Goal: Transaction & Acquisition: Purchase product/service

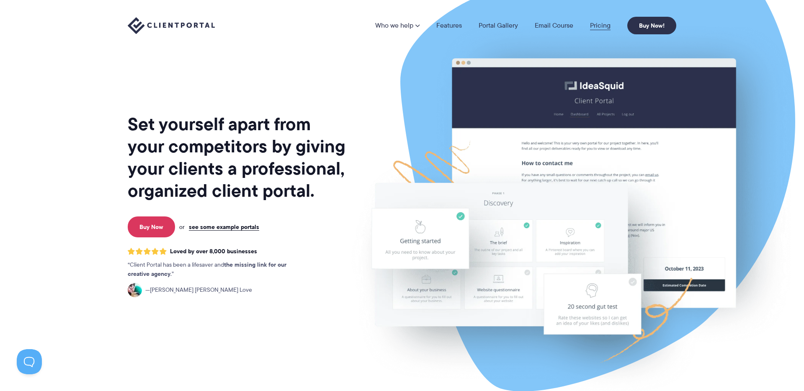
click at [597, 28] on link "Pricing" at bounding box center [600, 25] width 21 height 7
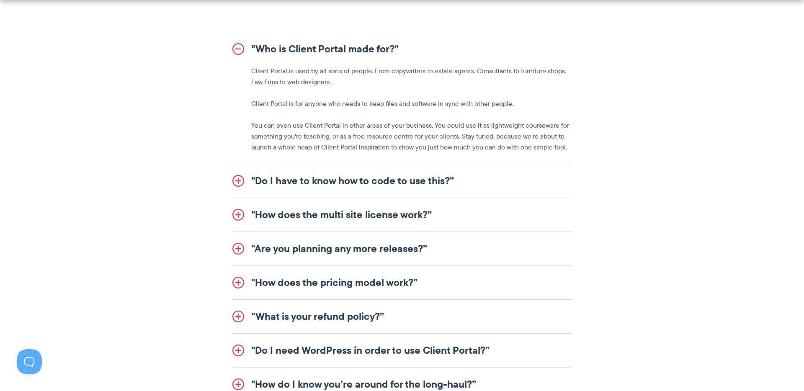
scroll to position [967, 0]
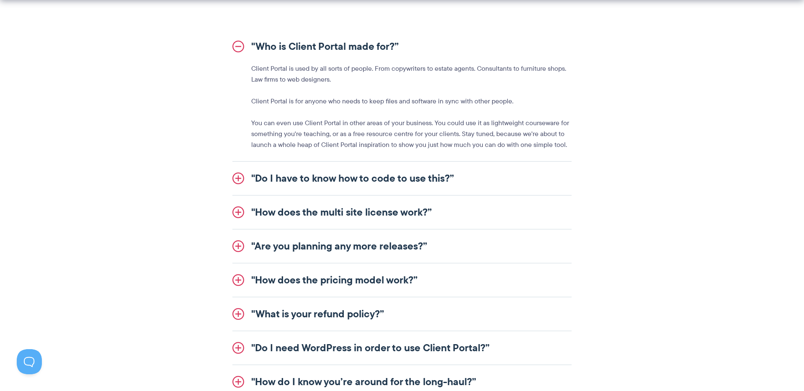
click at [420, 175] on link ""Do I have to know how to code to use this?”" at bounding box center [401, 178] width 339 height 33
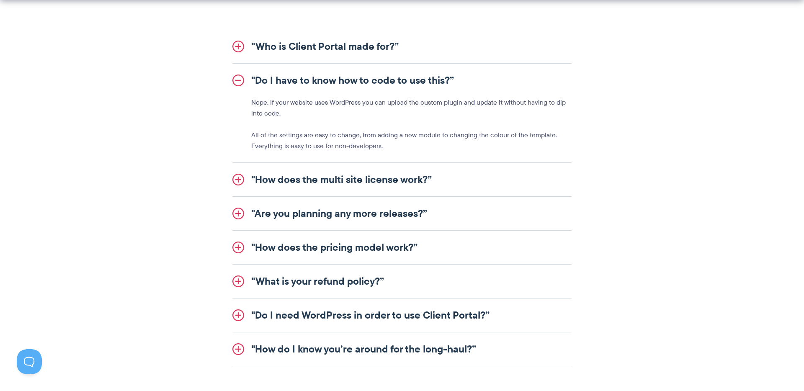
click at [414, 182] on link ""How does the multi site license work?”" at bounding box center [401, 179] width 339 height 33
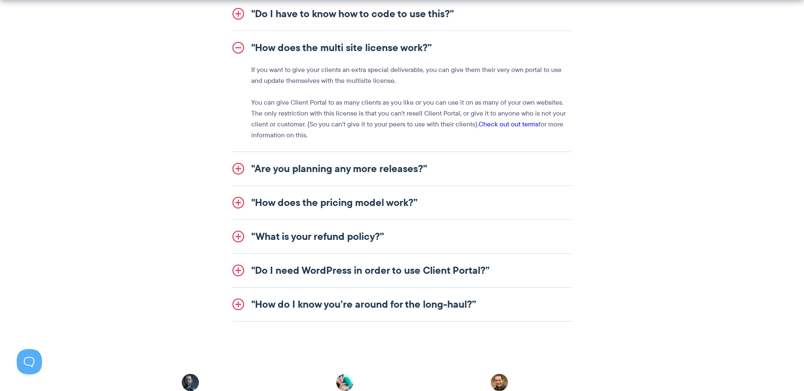
scroll to position [1034, 0]
click at [415, 172] on link ""Are you planning any more releases?”" at bounding box center [401, 168] width 339 height 33
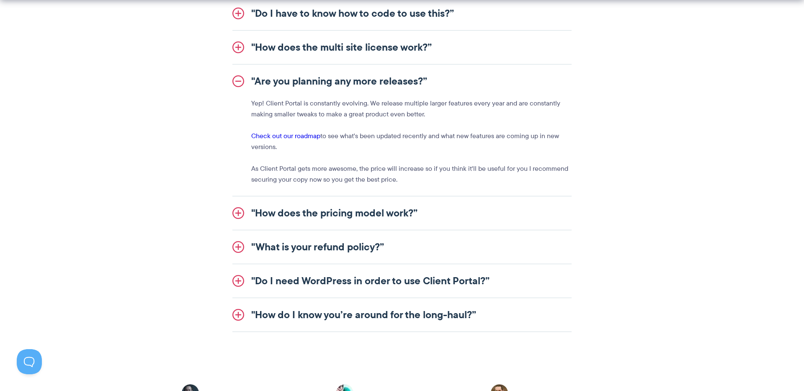
click at [398, 202] on link ""How does the pricing model work?”" at bounding box center [401, 212] width 339 height 33
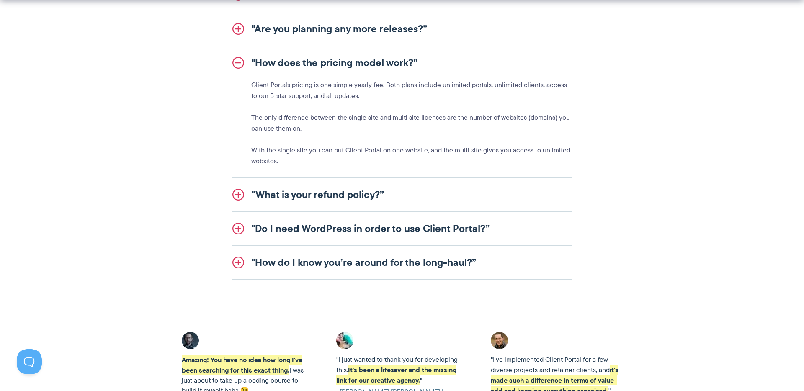
scroll to position [1088, 0]
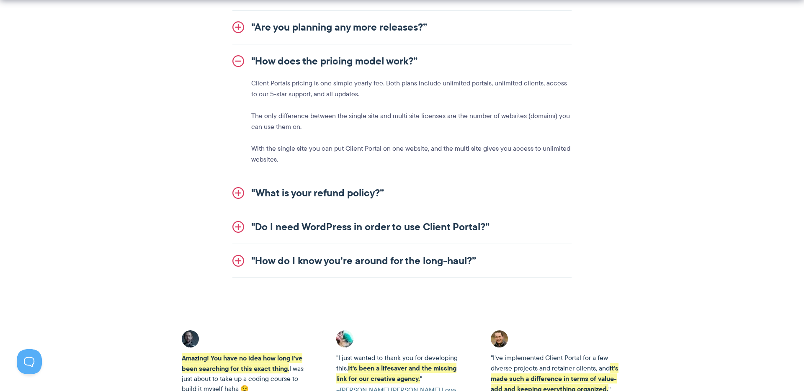
click at [419, 184] on link ""What is your refund policy?”" at bounding box center [401, 192] width 339 height 33
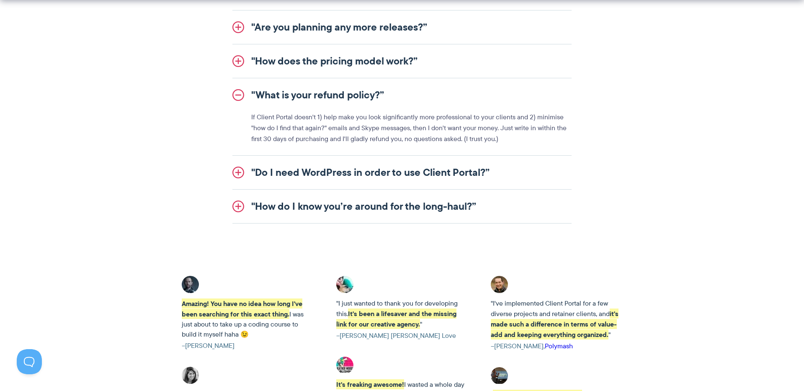
click at [419, 184] on link ""Do I need WordPress in order to use Client Portal?”" at bounding box center [401, 172] width 339 height 33
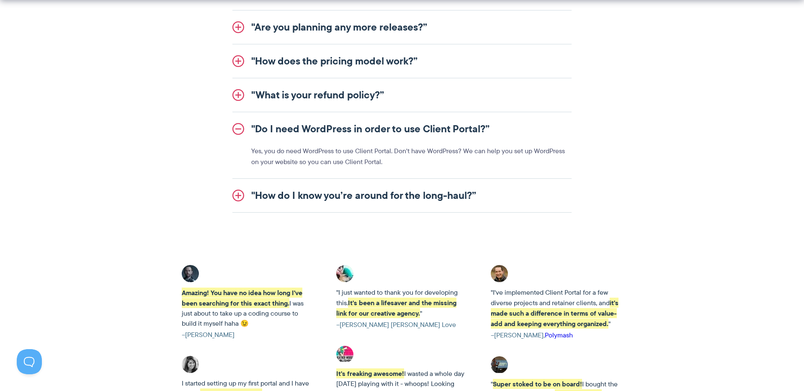
click at [404, 208] on link ""How do I know you’re around for the long-haul?”" at bounding box center [401, 195] width 339 height 33
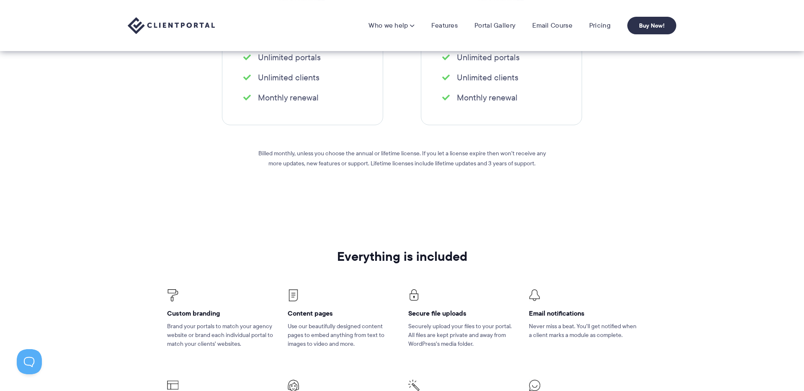
scroll to position [0, 0]
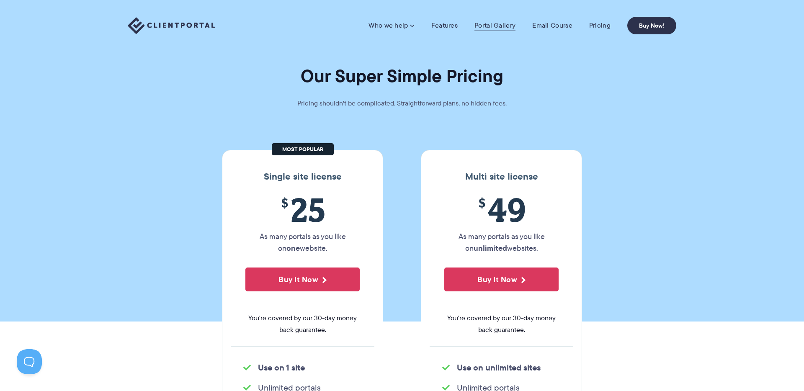
click at [500, 28] on link "Portal Gallery" at bounding box center [494, 25] width 41 height 8
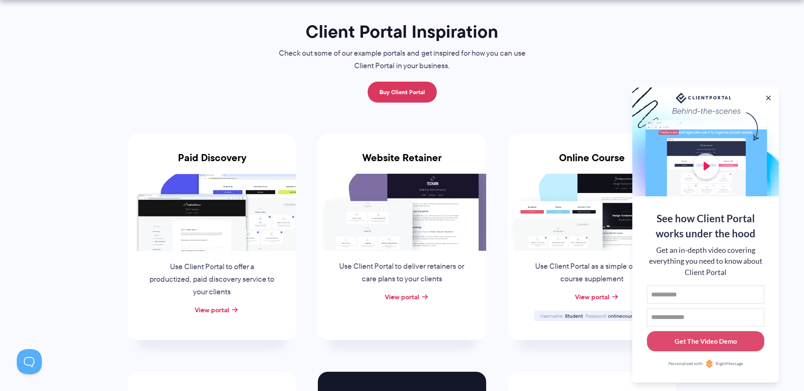
scroll to position [61, 0]
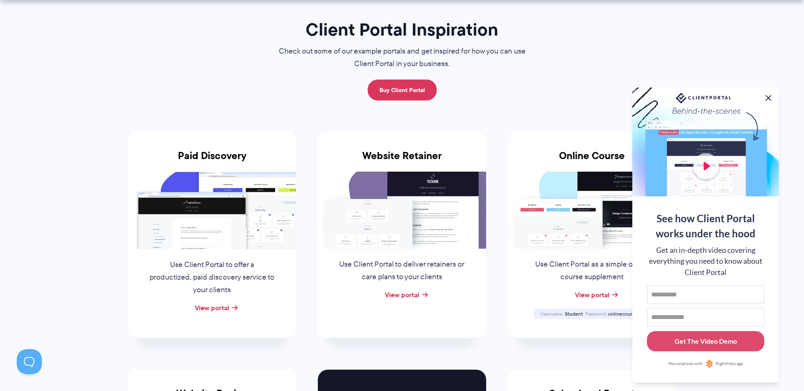
click at [767, 96] on button at bounding box center [768, 98] width 10 height 10
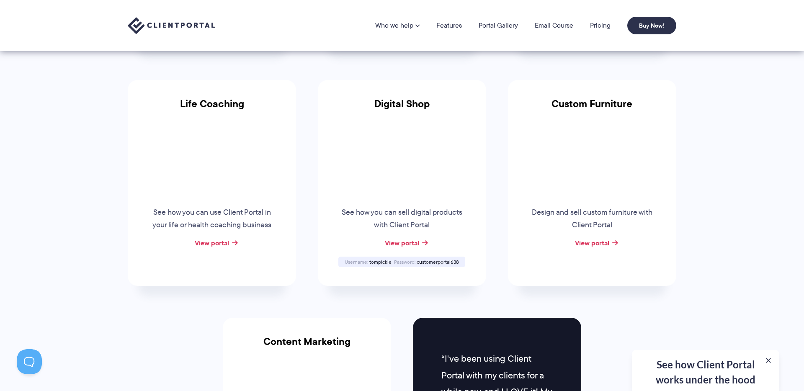
scroll to position [582, 0]
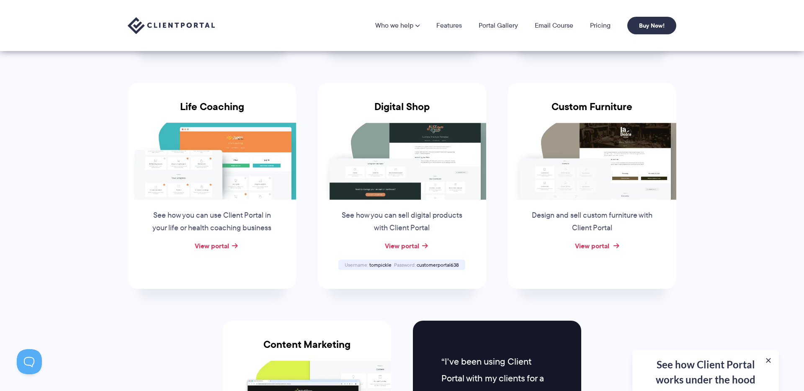
click at [586, 245] on link "View portal" at bounding box center [592, 246] width 34 height 10
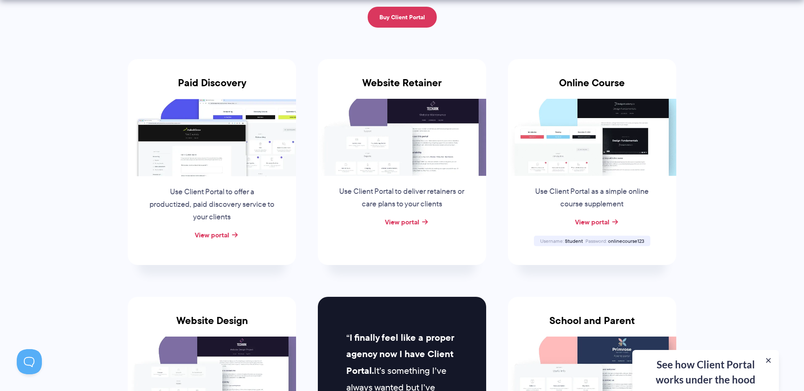
scroll to position [135, 0]
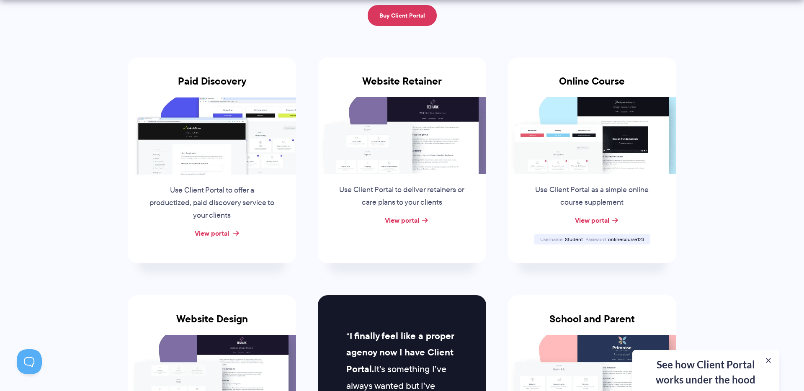
click at [208, 236] on link "View portal" at bounding box center [212, 233] width 34 height 10
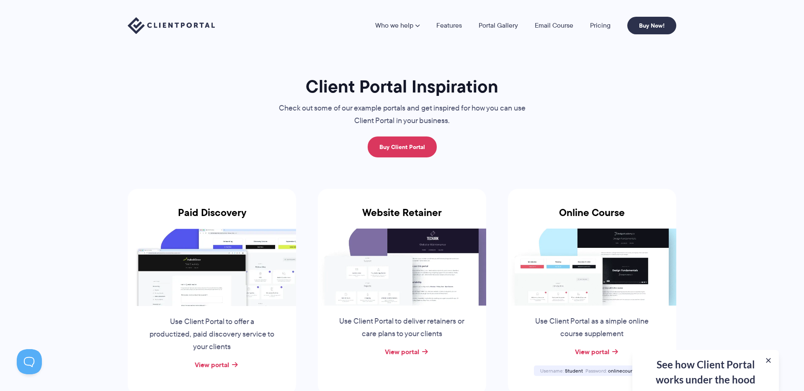
scroll to position [0, 0]
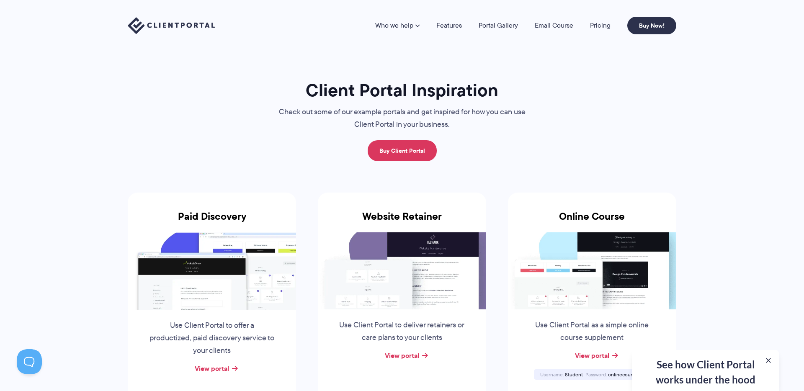
click at [455, 24] on link "Features" at bounding box center [449, 25] width 26 height 7
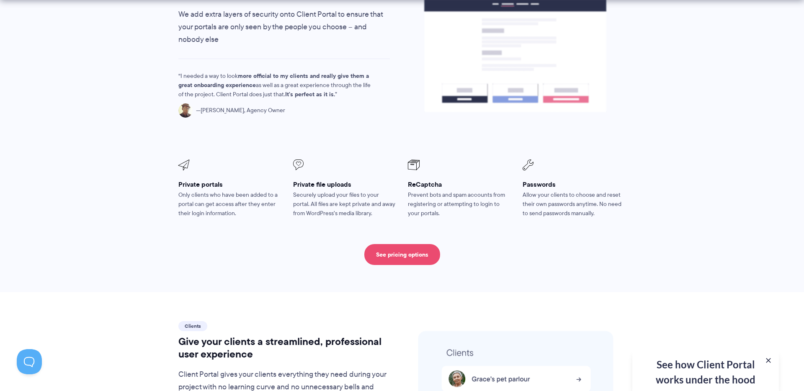
scroll to position [1469, 0]
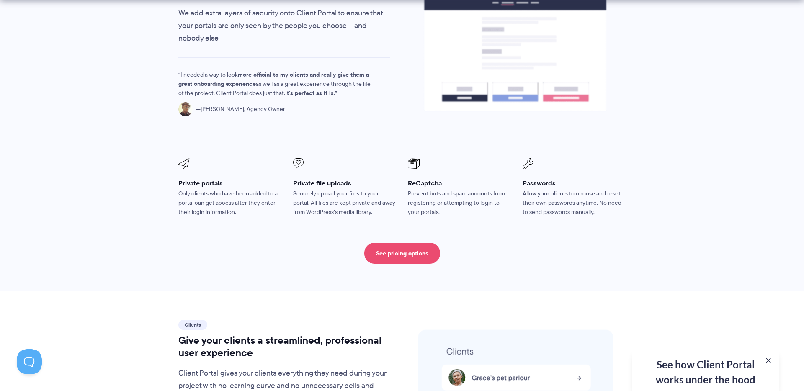
click at [401, 243] on link "See pricing options" at bounding box center [402, 253] width 76 height 21
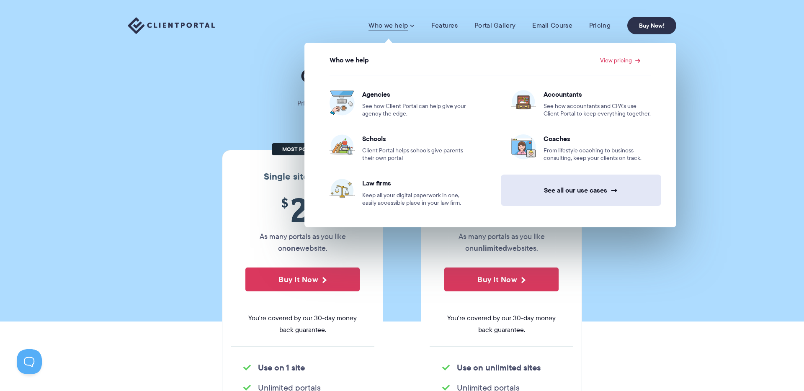
click at [557, 190] on link "See all our use cases →" at bounding box center [581, 190] width 160 height 31
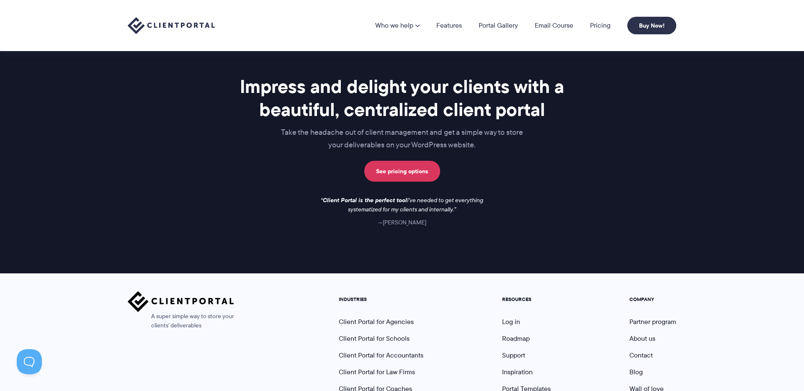
scroll to position [605, 0]
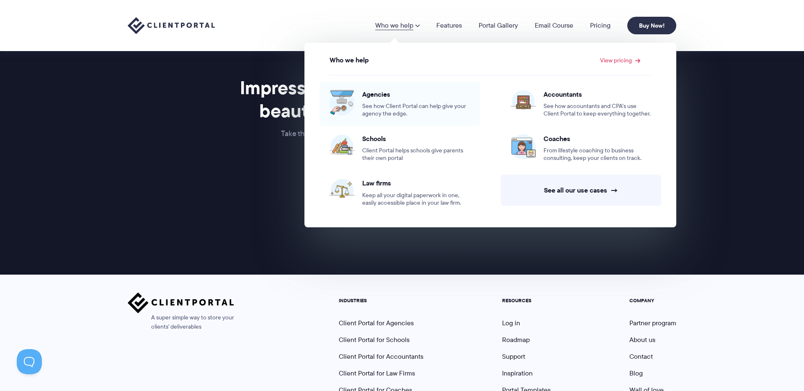
click at [379, 99] on div "Agencies See how Client Portal can help give your agency the edge." at bounding box center [416, 104] width 108 height 28
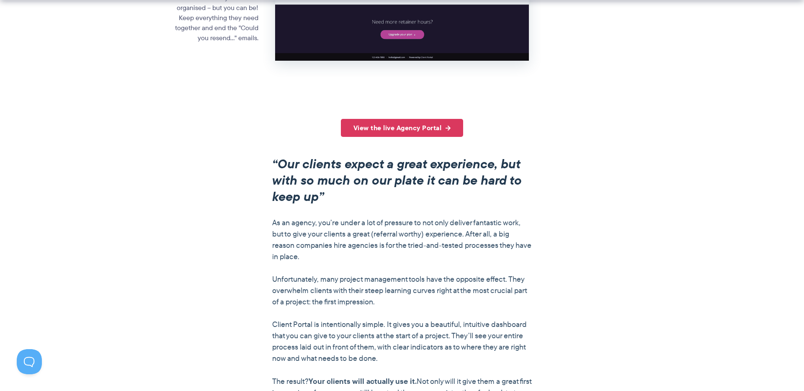
scroll to position [565, 0]
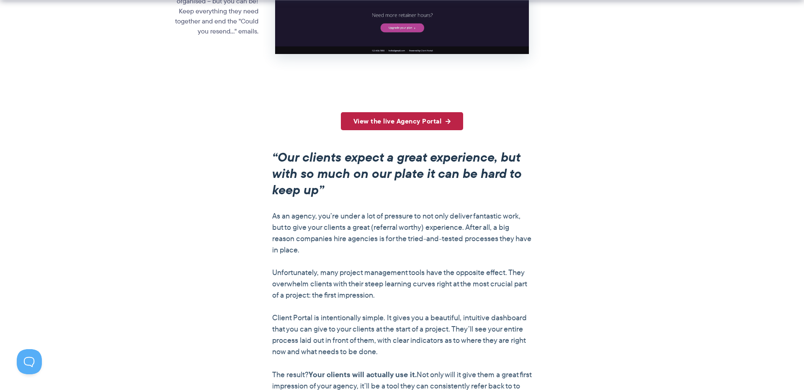
click at [377, 119] on link "View the live Agency Portal" at bounding box center [402, 121] width 123 height 18
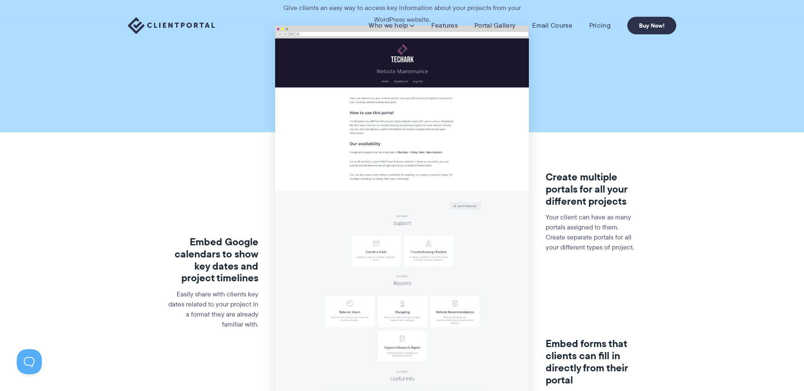
scroll to position [0, 0]
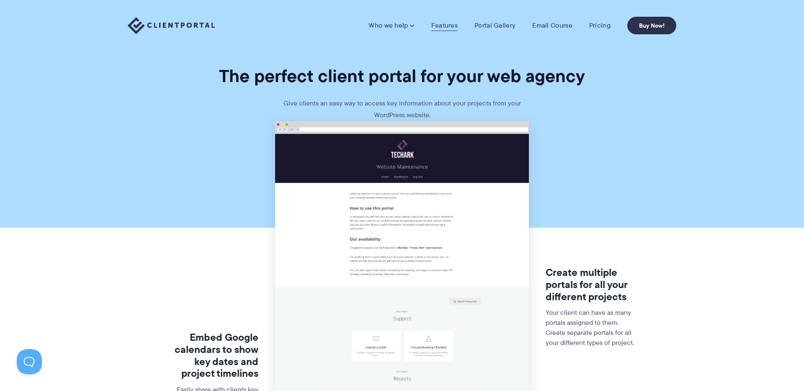
click at [447, 26] on link "Features" at bounding box center [444, 25] width 26 height 8
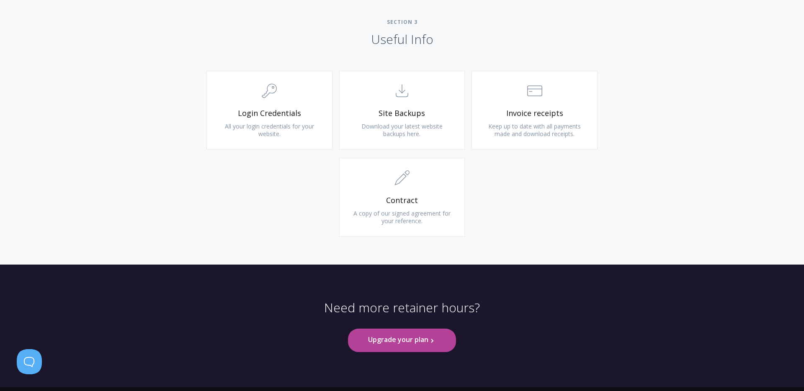
scroll to position [783, 0]
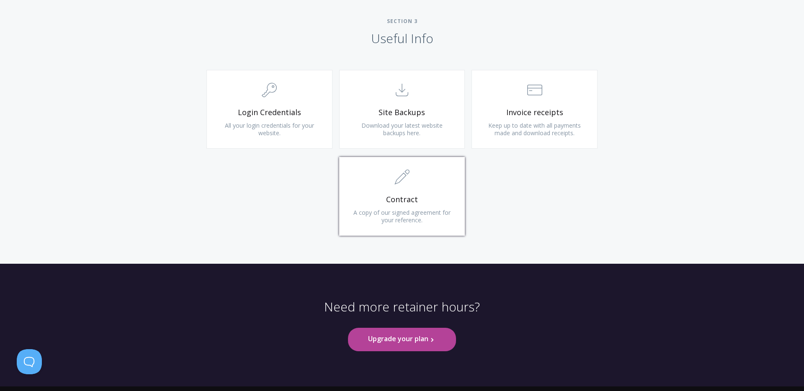
click at [409, 216] on span "A copy of our signed agreement for your reference." at bounding box center [401, 215] width 97 height 15
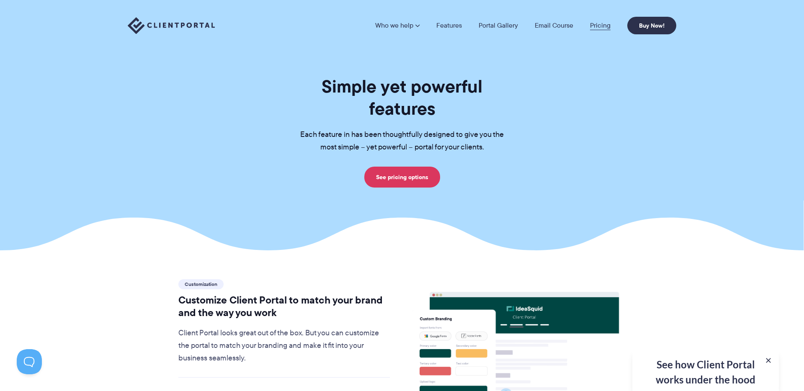
click at [601, 26] on link "Pricing" at bounding box center [600, 25] width 21 height 7
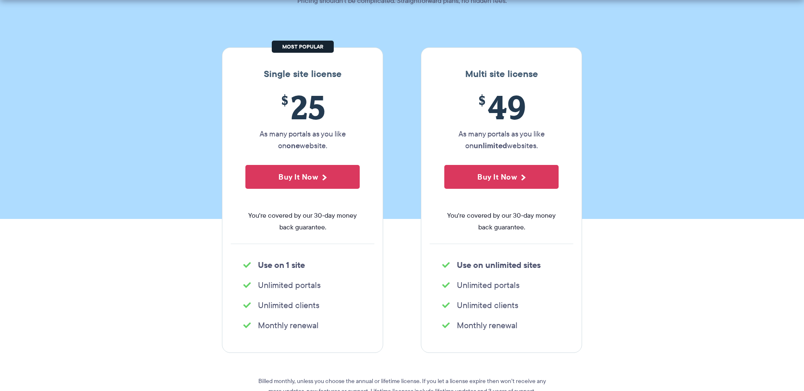
scroll to position [113, 0]
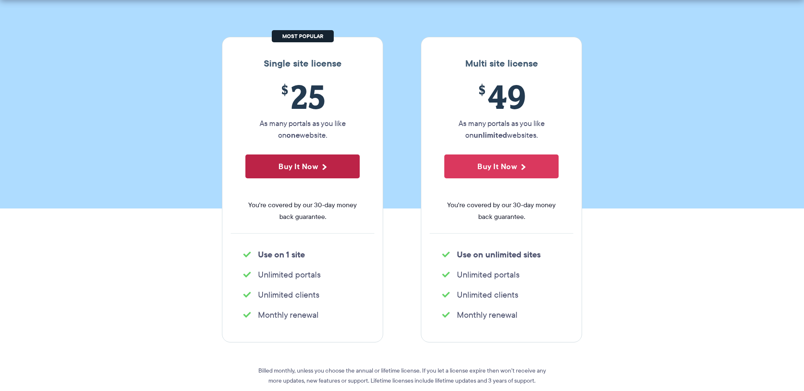
click at [313, 175] on button "Buy It Now" at bounding box center [302, 166] width 114 height 24
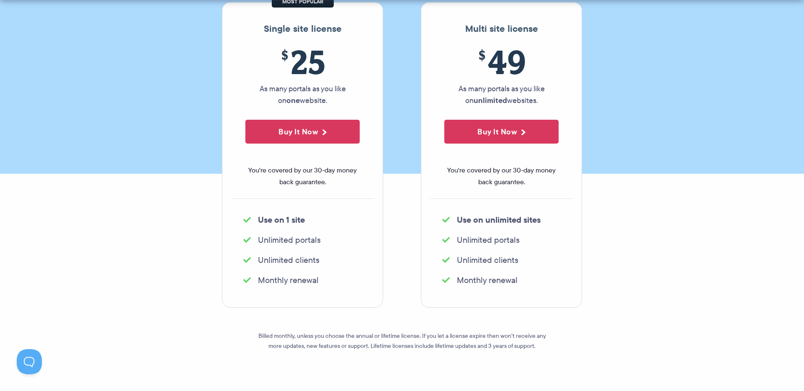
scroll to position [94, 0]
